Goal: Find specific page/section: Find specific page/section

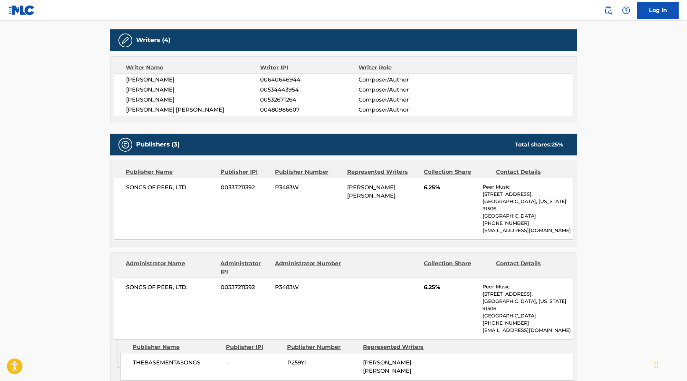
scroll to position [1, 0]
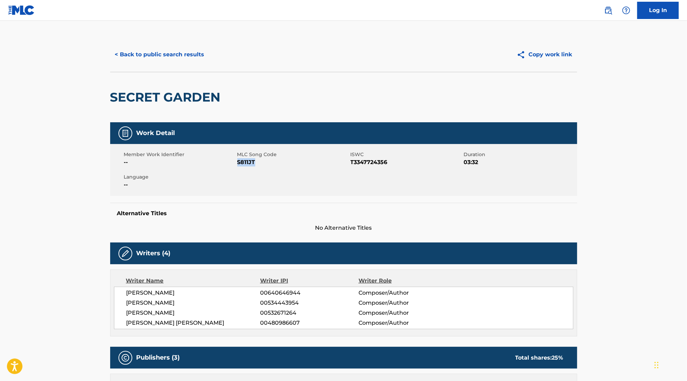
drag, startPoint x: 237, startPoint y: 161, endPoint x: 267, endPoint y: 161, distance: 30.0
click at [267, 161] on span "S811JT" at bounding box center [293, 162] width 112 height 8
copy span "S811JT"
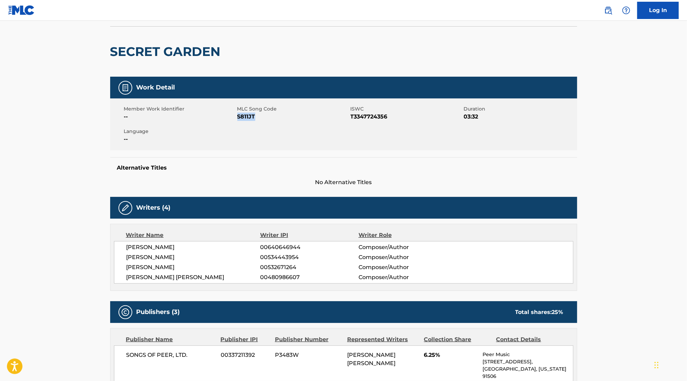
scroll to position [32, 0]
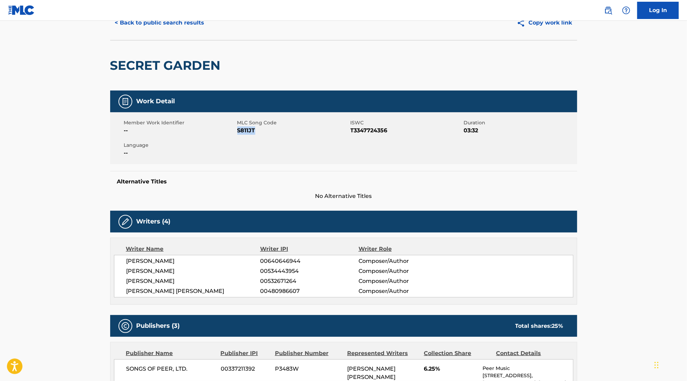
copy span "S811JT"
click at [169, 23] on button "< Back to public search results" at bounding box center [159, 22] width 99 height 17
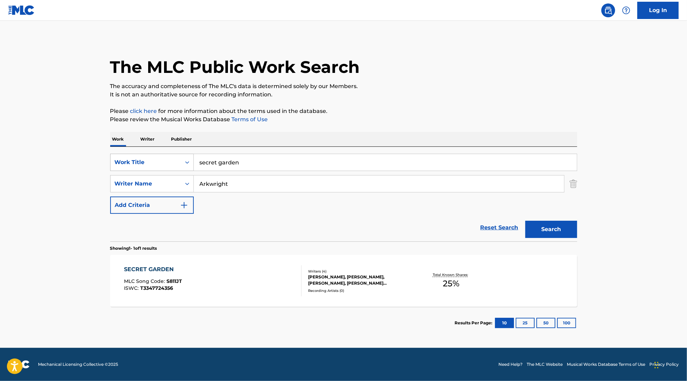
drag, startPoint x: 256, startPoint y: 161, endPoint x: 121, endPoint y: 159, distance: 134.3
click at [122, 159] on div "SearchWithCriteriad4d5560e-090d-4694-8537-96a358e99dd4 Work Title secret garden" at bounding box center [343, 162] width 467 height 17
type input "boom boom bass"
click at [547, 228] on button "Search" at bounding box center [551, 229] width 52 height 17
click at [420, 273] on div "Total Known Shares: 100 %" at bounding box center [451, 280] width 78 height 21
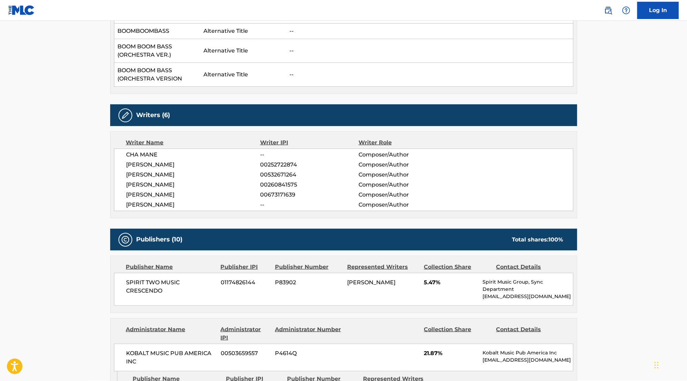
scroll to position [272, 0]
